Goal: Transaction & Acquisition: Purchase product/service

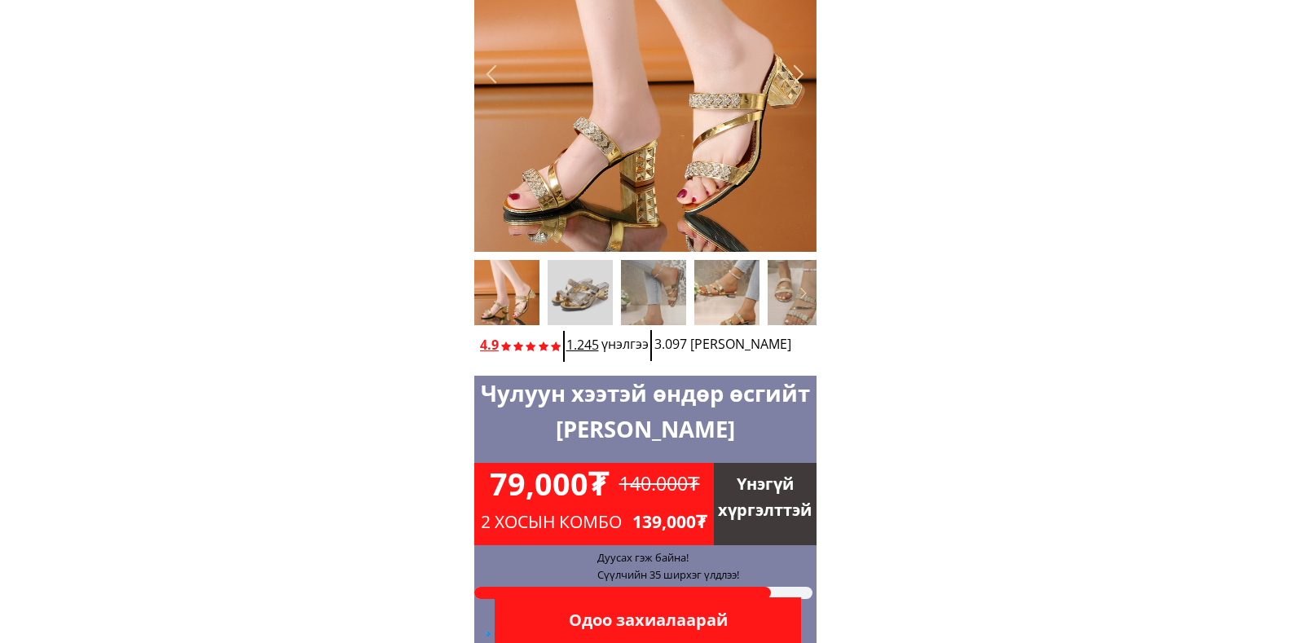
scroll to position [163, 0]
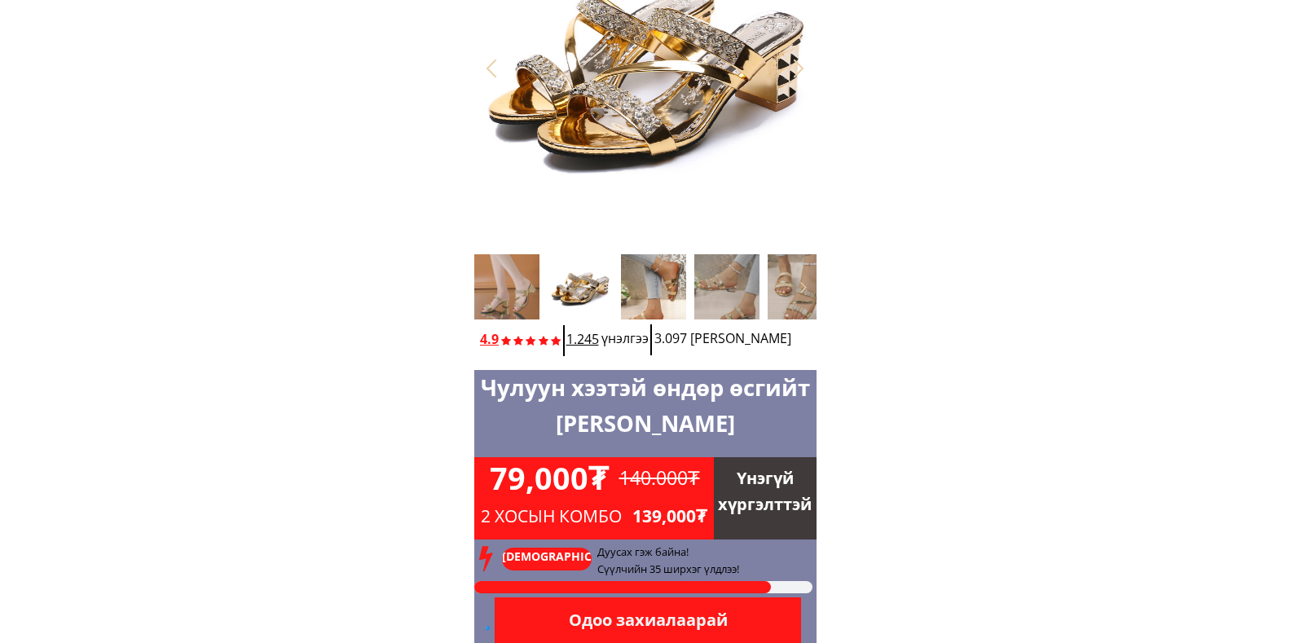
click at [662, 279] on div at bounding box center [653, 286] width 65 height 65
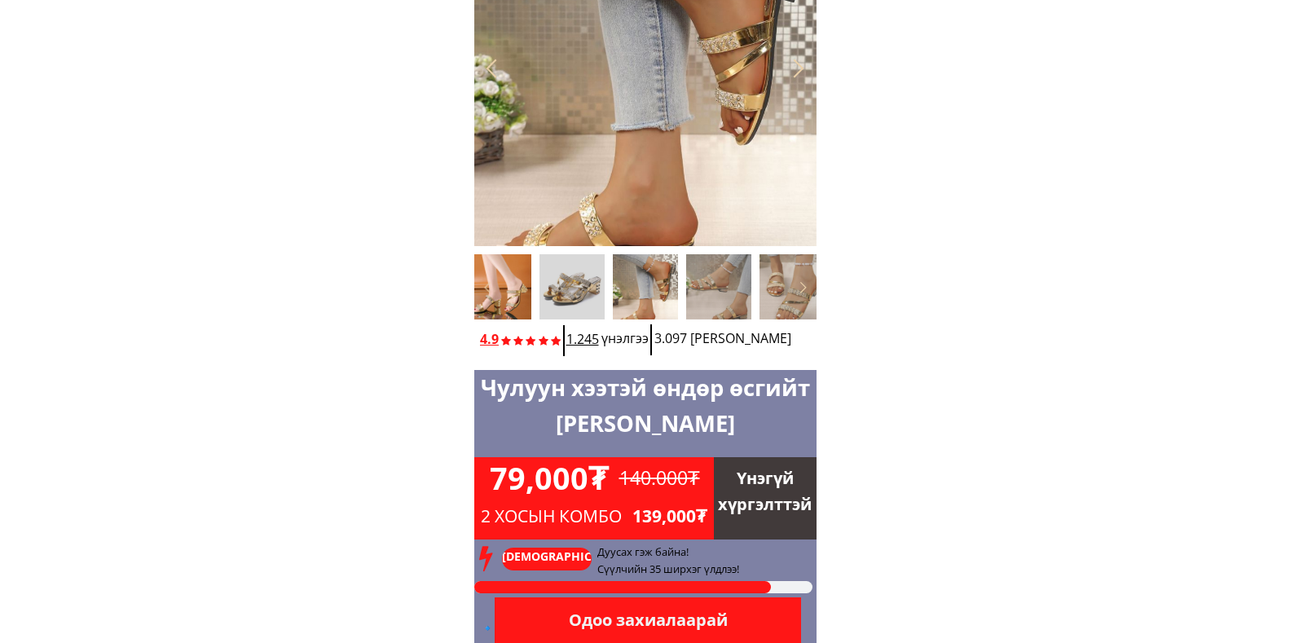
click at [498, 292] on div at bounding box center [498, 286] width 65 height 65
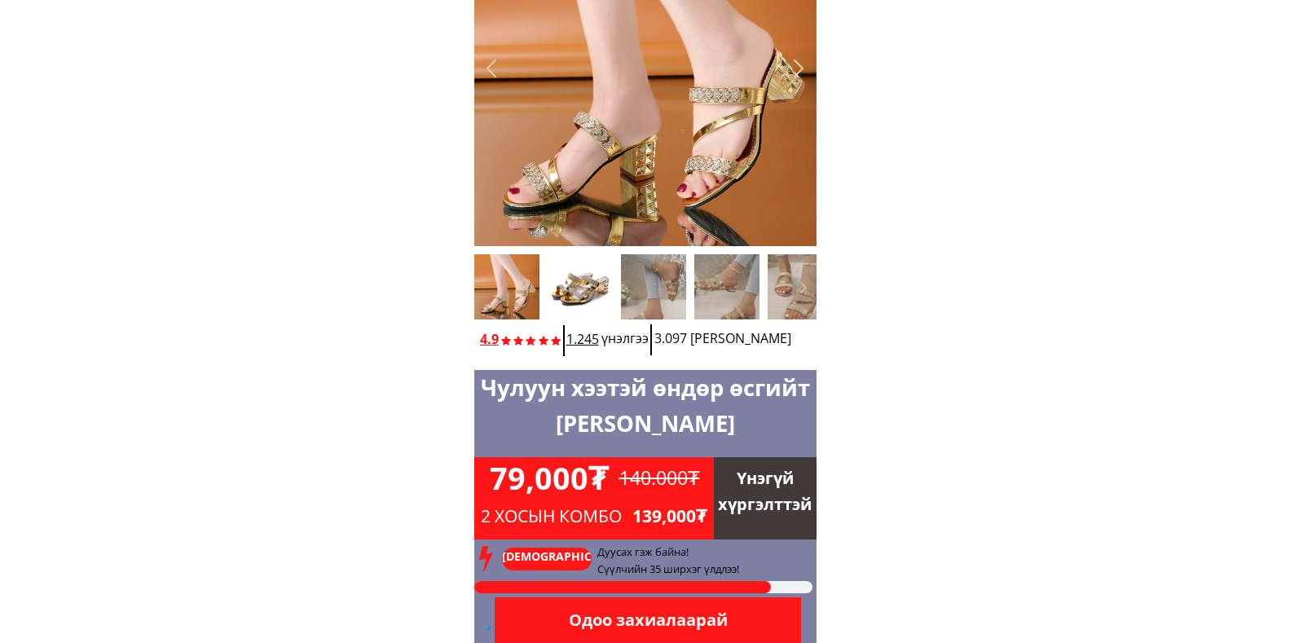
click at [591, 290] on div at bounding box center [580, 286] width 65 height 65
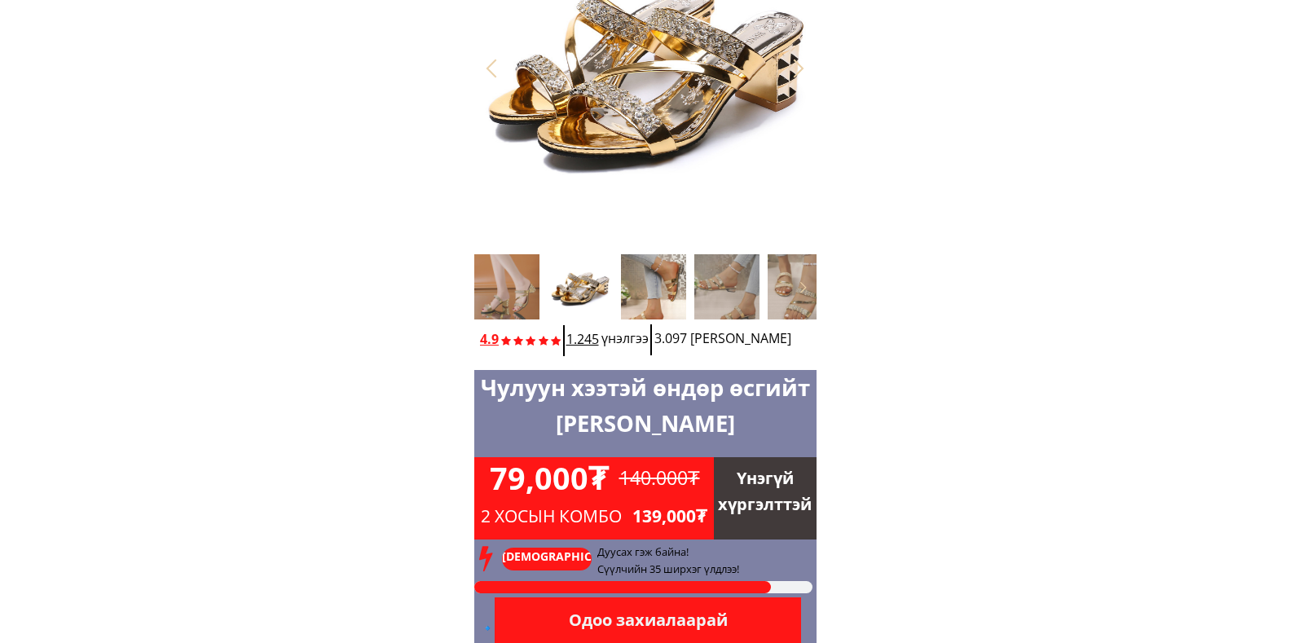
click at [655, 289] on div at bounding box center [653, 286] width 65 height 65
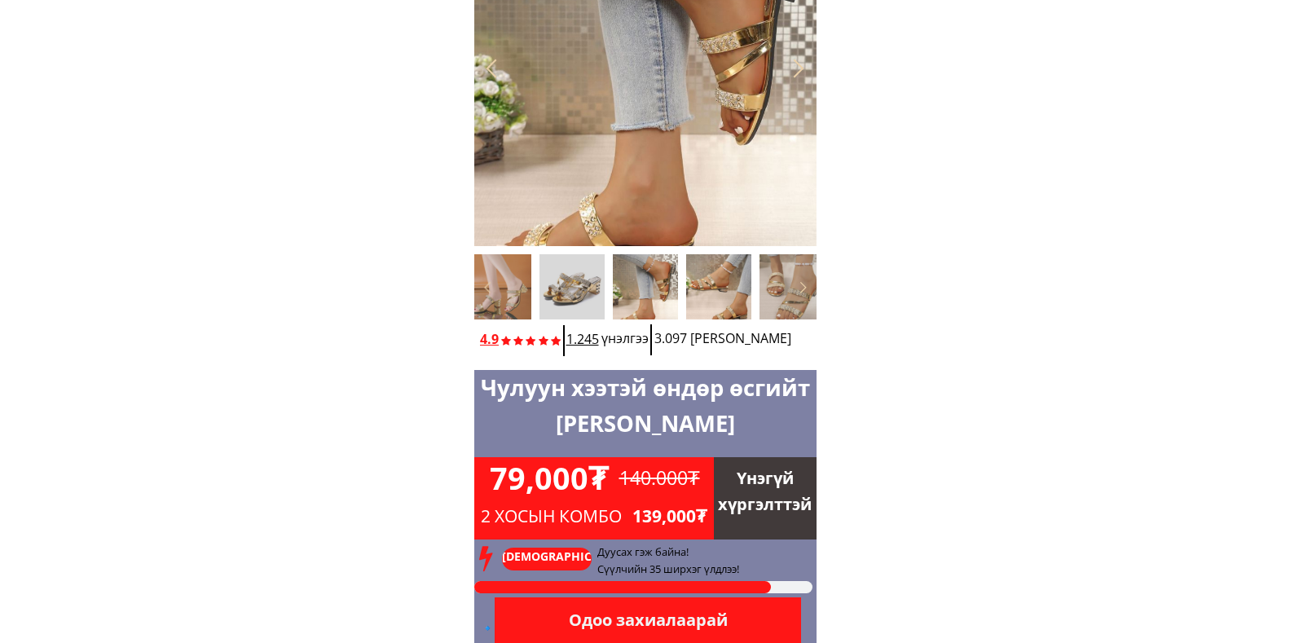
click at [718, 304] on div at bounding box center [718, 286] width 65 height 65
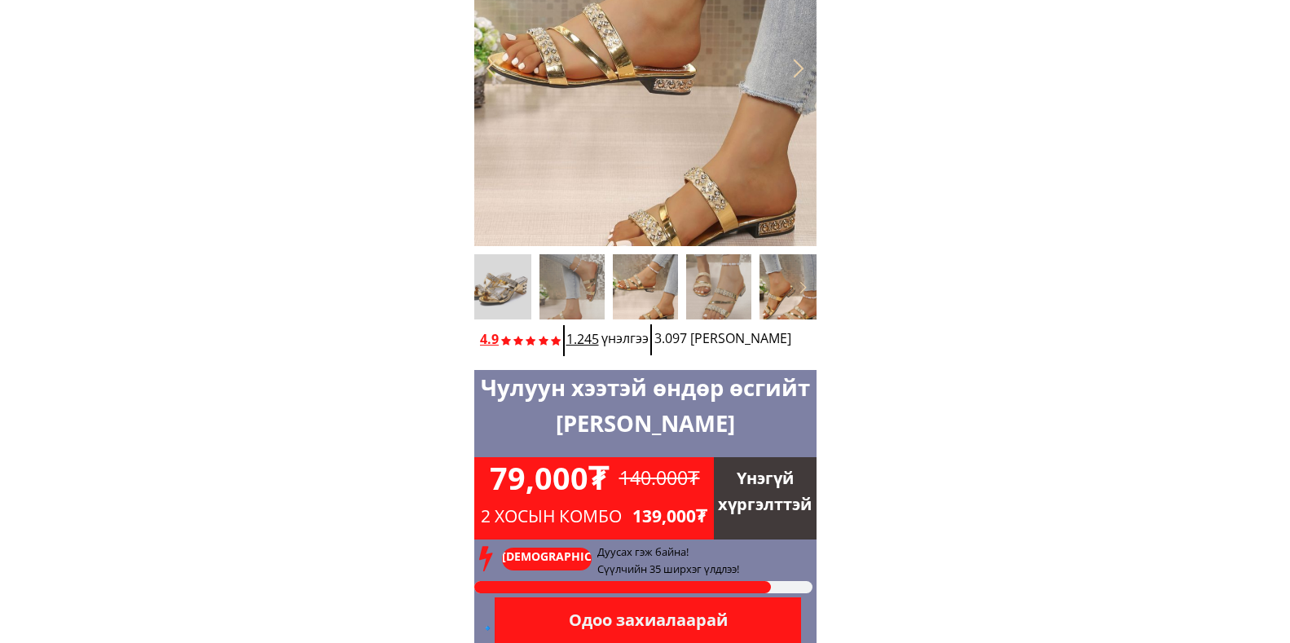
click at [783, 284] on div at bounding box center [791, 286] width 65 height 65
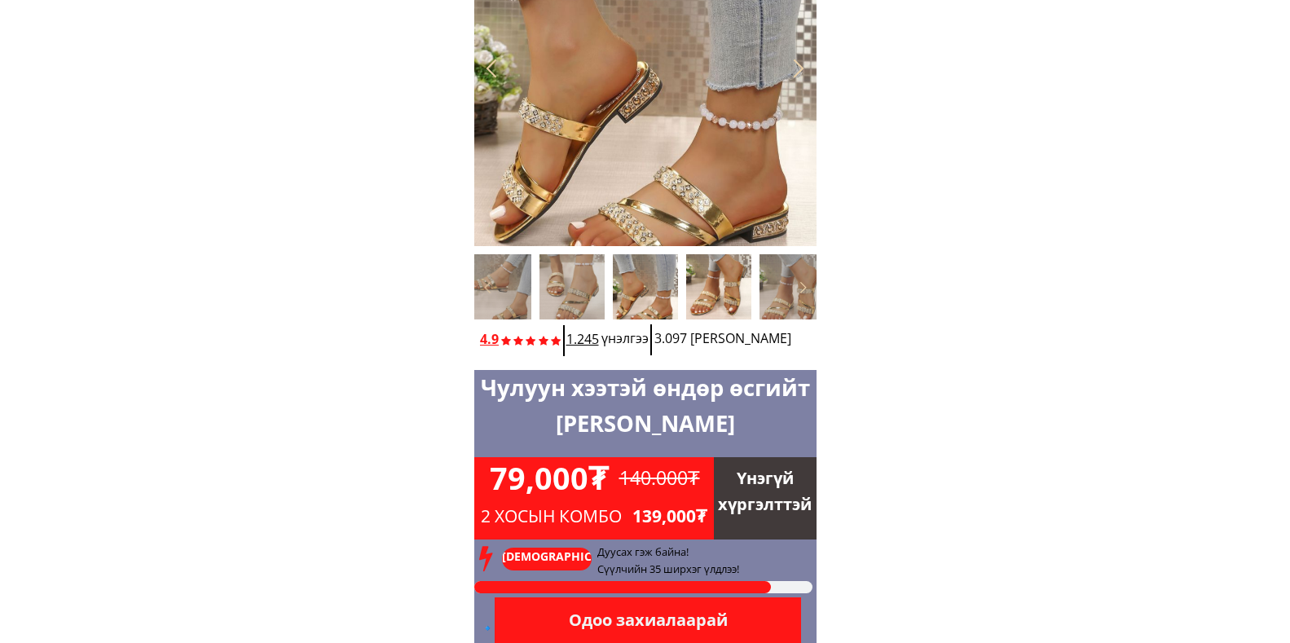
click at [720, 301] on div at bounding box center [718, 286] width 65 height 65
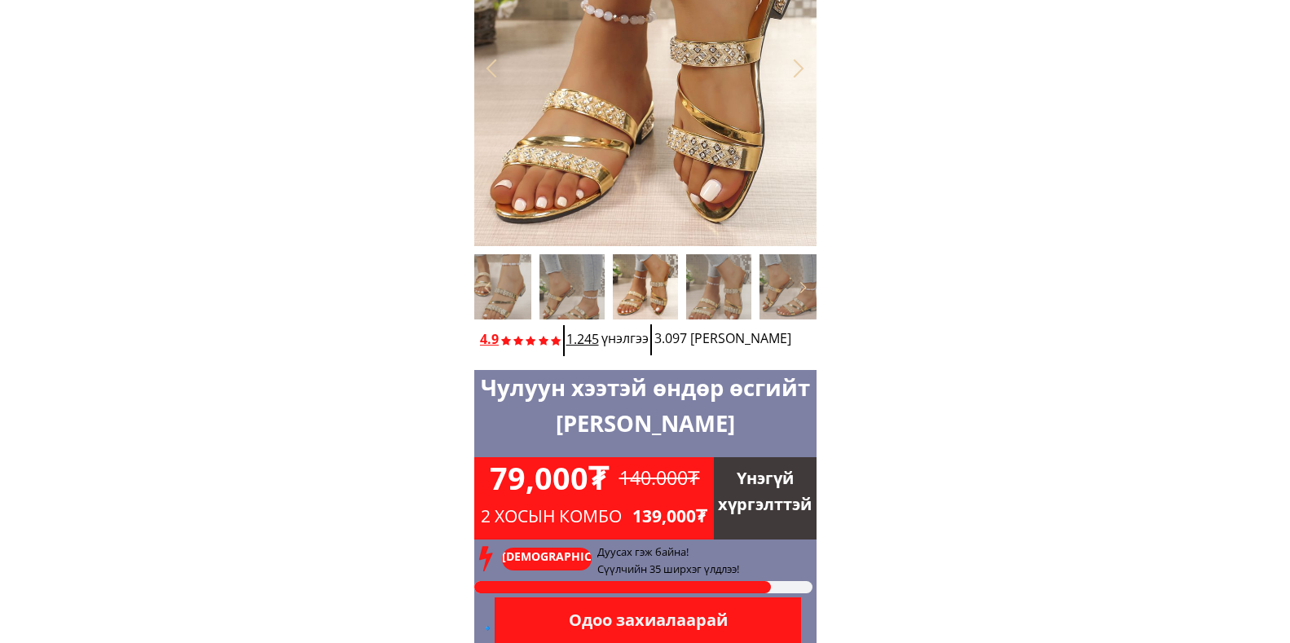
click at [654, 293] on div at bounding box center [645, 286] width 65 height 65
click at [581, 287] on div at bounding box center [571, 286] width 65 height 65
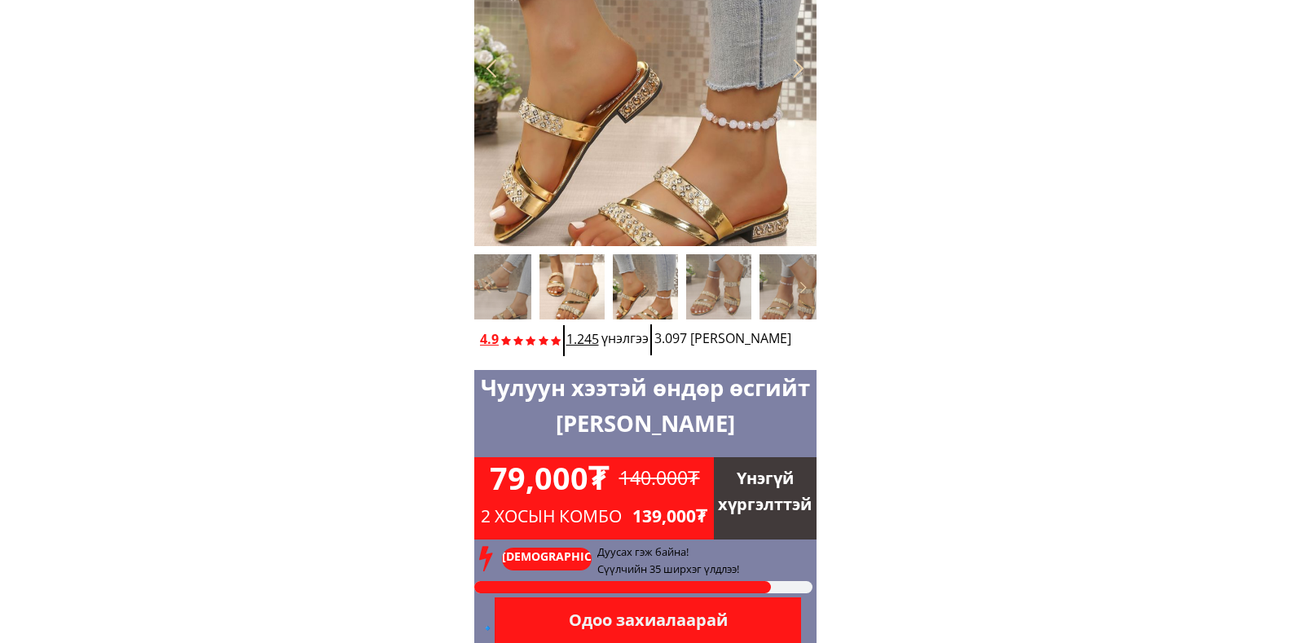
click at [562, 287] on div at bounding box center [571, 286] width 65 height 65
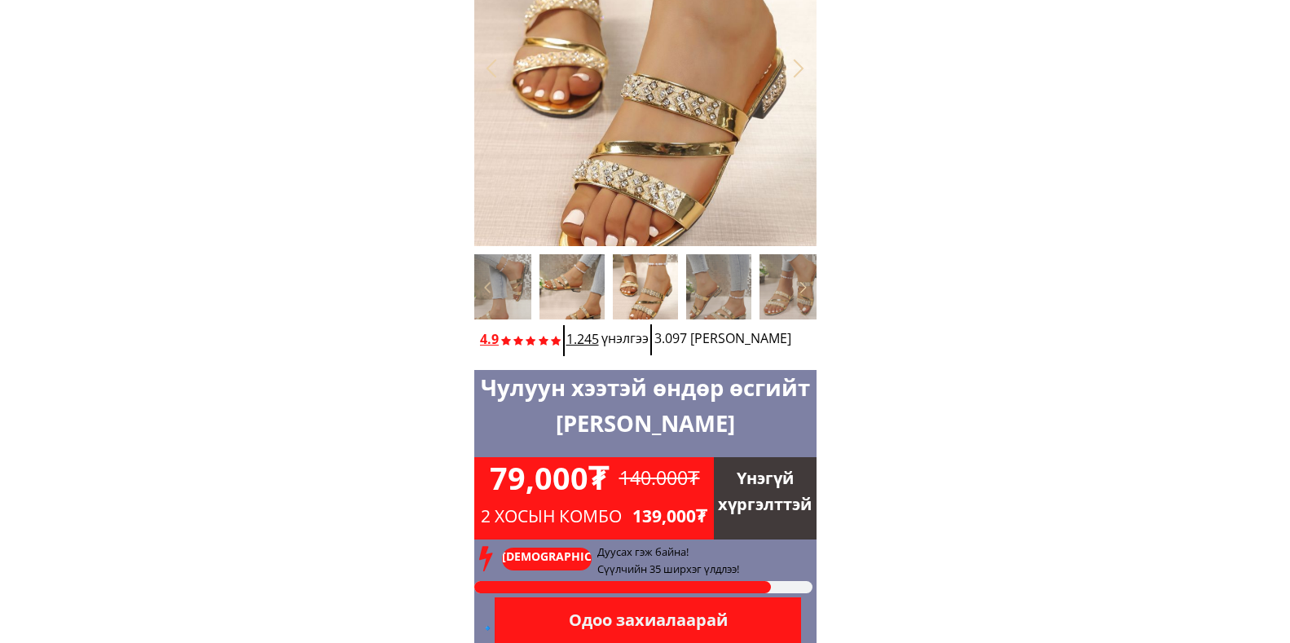
click at [562, 287] on div at bounding box center [571, 286] width 65 height 65
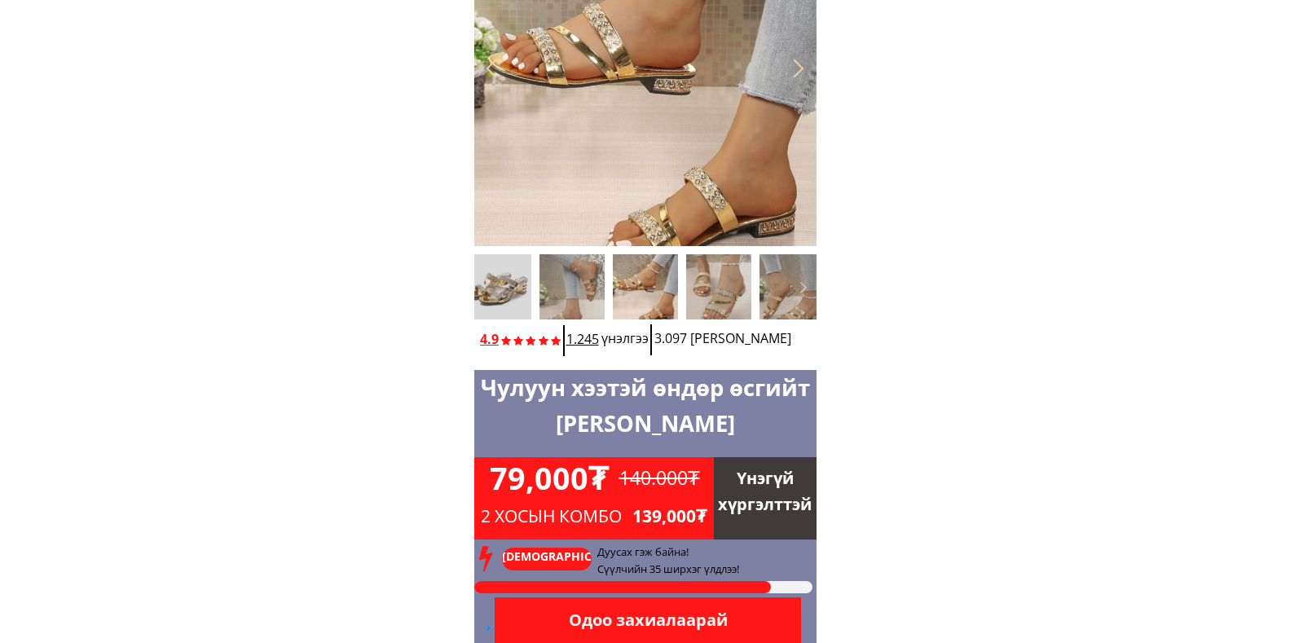
click at [562, 287] on div at bounding box center [571, 286] width 65 height 65
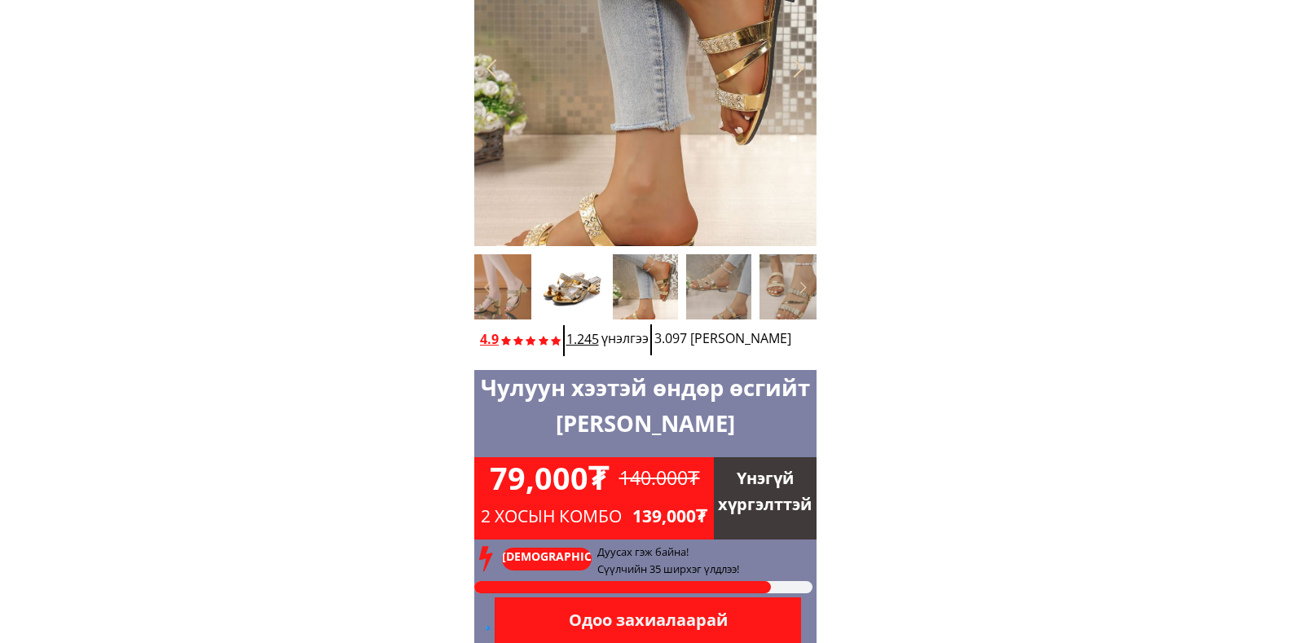
click at [564, 287] on div at bounding box center [571, 286] width 65 height 65
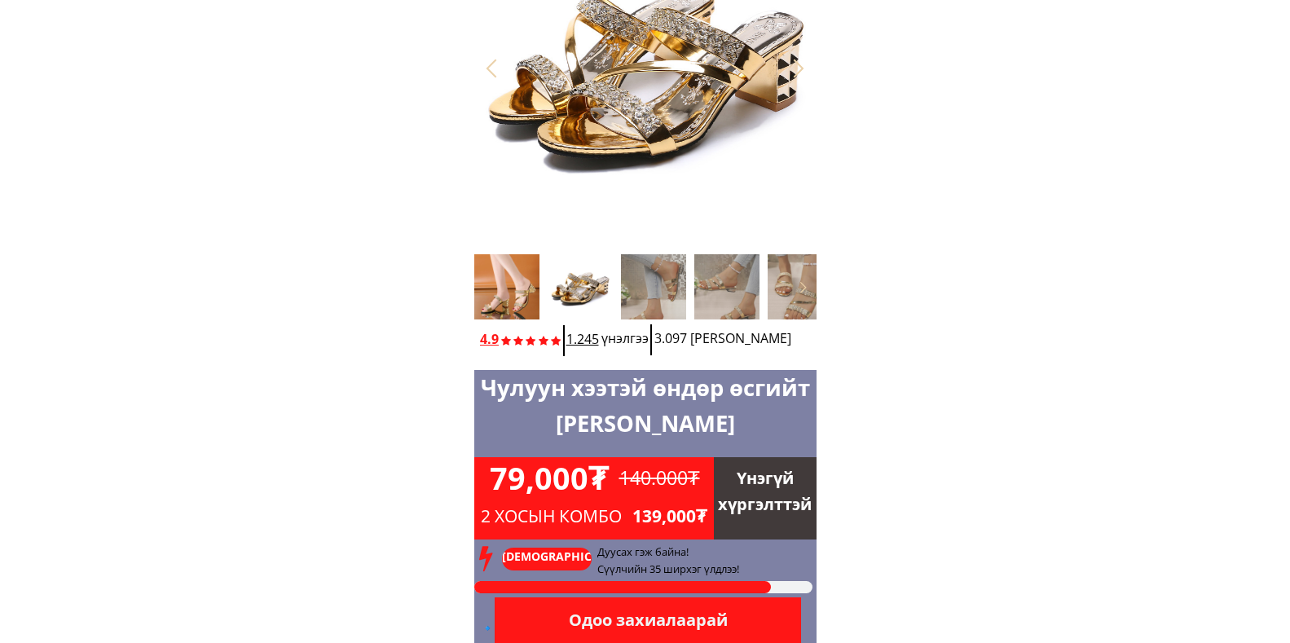
click at [526, 290] on div at bounding box center [506, 286] width 65 height 65
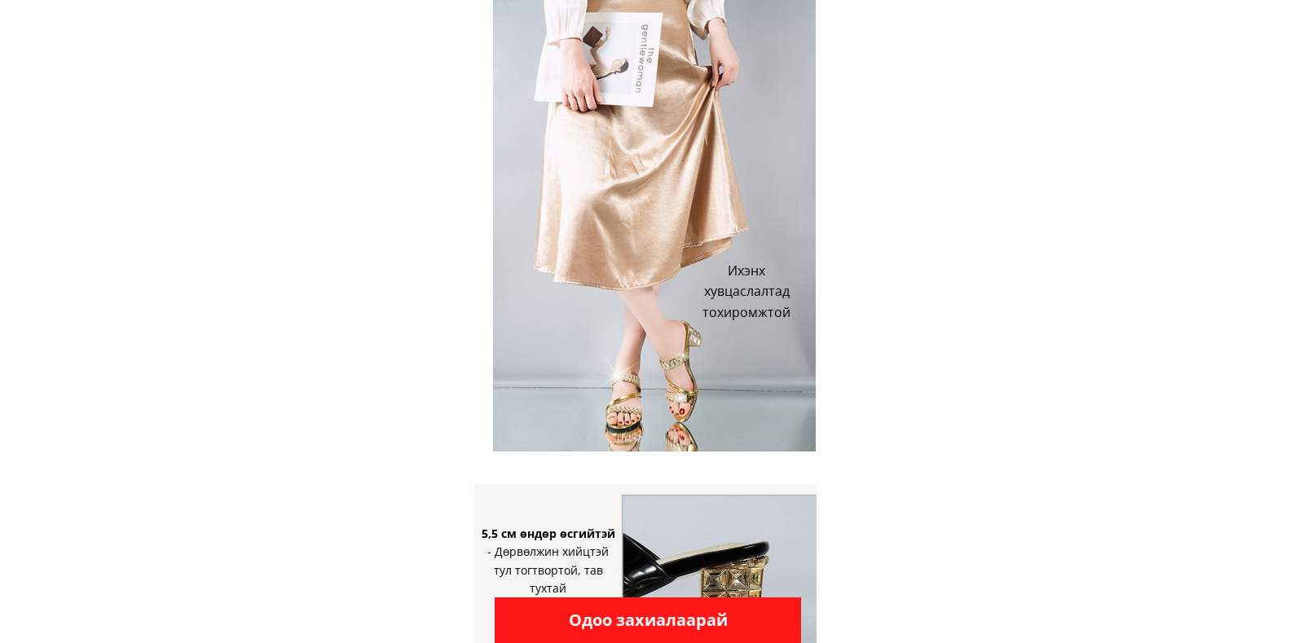
scroll to position [3096, 0]
